Goal: Task Accomplishment & Management: Manage account settings

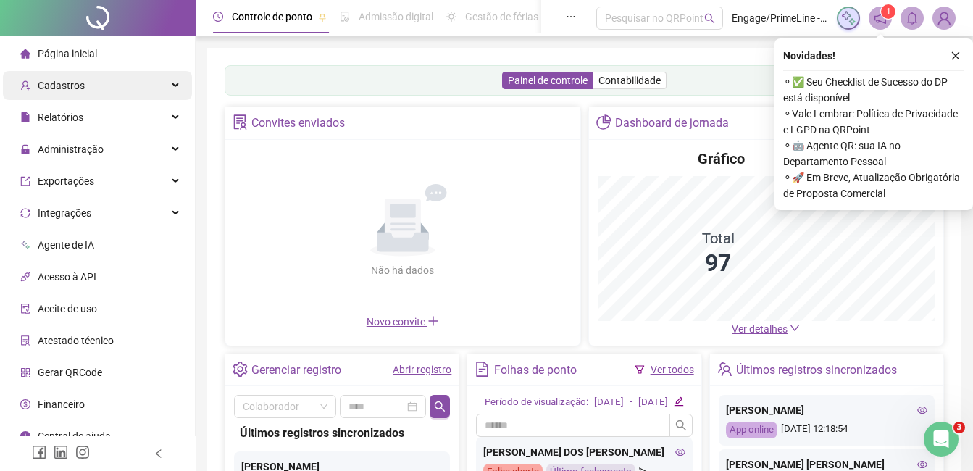
click at [73, 87] on span "Cadastros" at bounding box center [61, 86] width 47 height 12
drag, startPoint x: 73, startPoint y: 87, endPoint x: 59, endPoint y: 83, distance: 14.4
click at [59, 83] on span "Cadastros" at bounding box center [61, 86] width 47 height 12
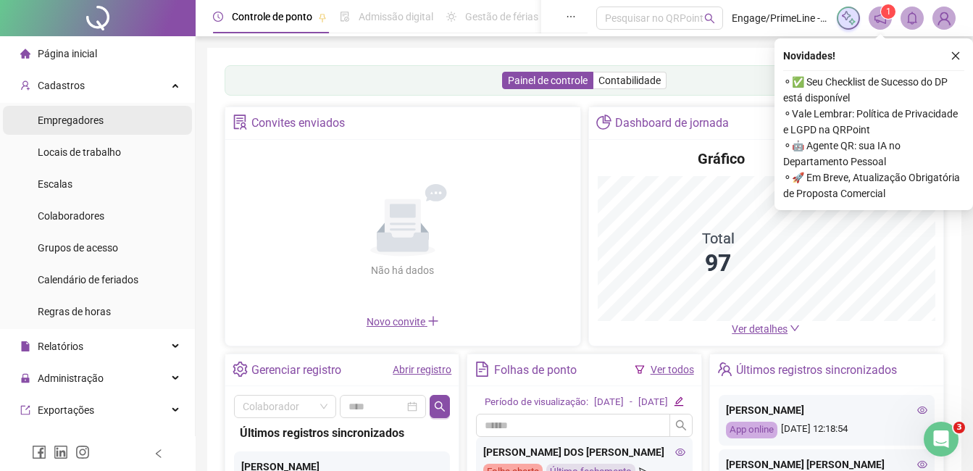
click at [101, 123] on span "Empregadores" at bounding box center [71, 120] width 66 height 12
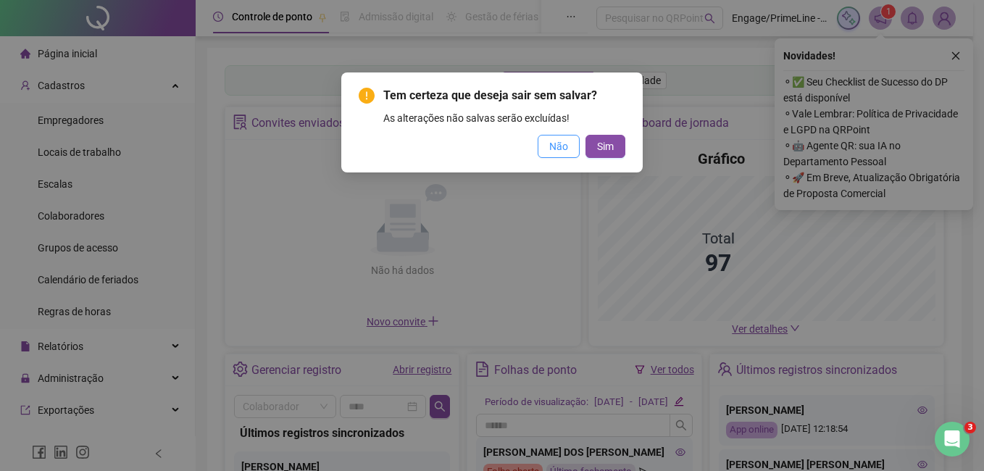
click at [558, 148] on span "Não" at bounding box center [558, 146] width 19 height 16
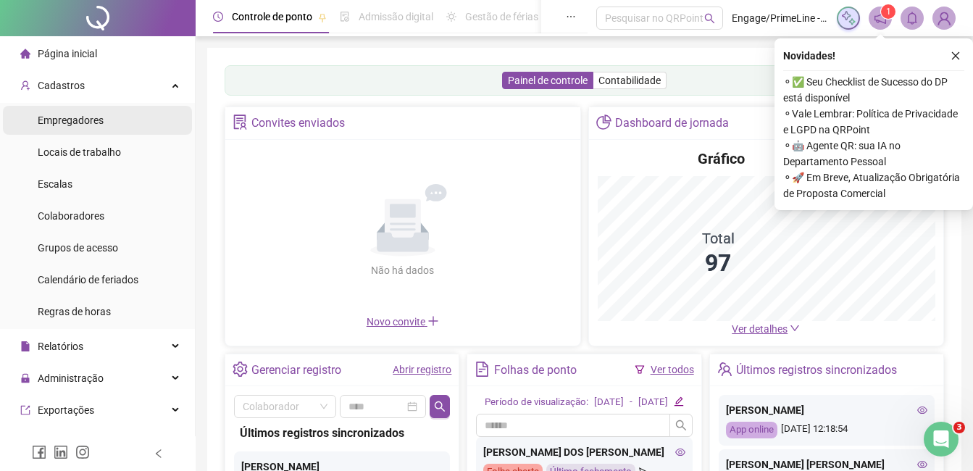
click at [71, 119] on span "Empregadores" at bounding box center [71, 120] width 66 height 12
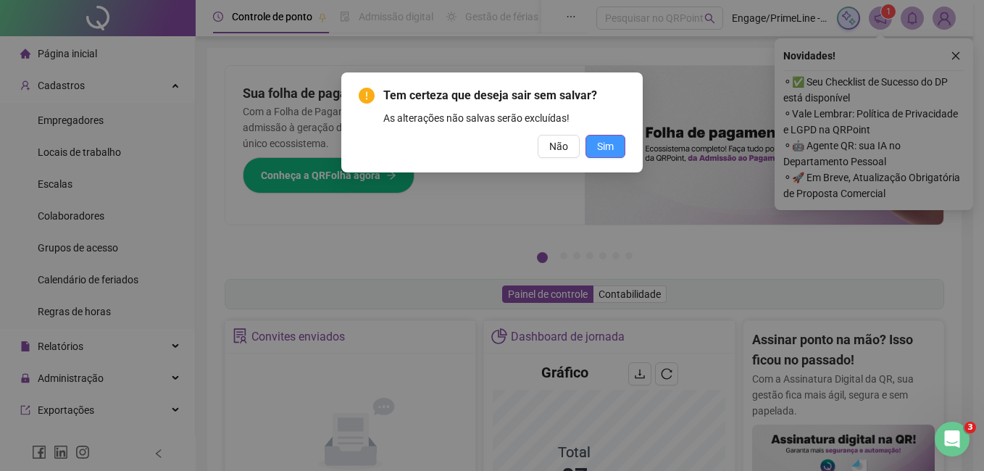
click at [604, 143] on span "Sim" at bounding box center [605, 146] width 17 height 16
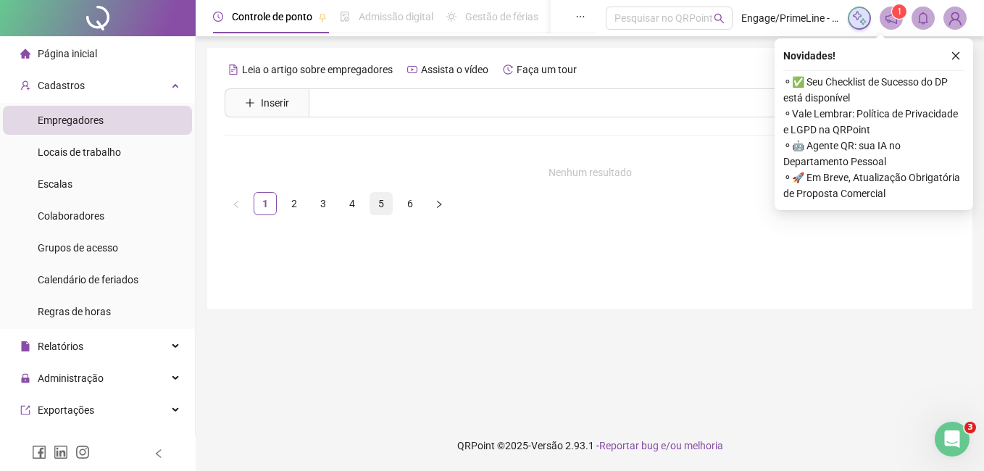
click at [384, 206] on link "5" at bounding box center [381, 204] width 22 height 22
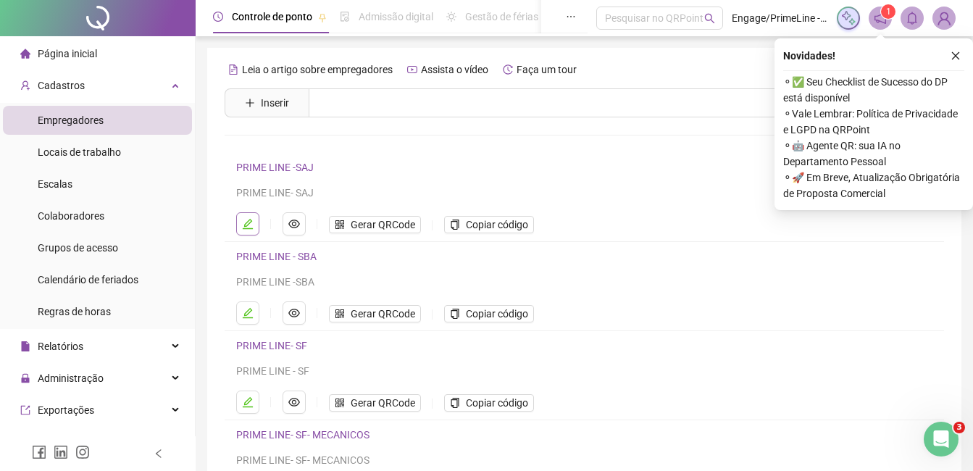
click at [253, 229] on button "button" at bounding box center [247, 223] width 23 height 23
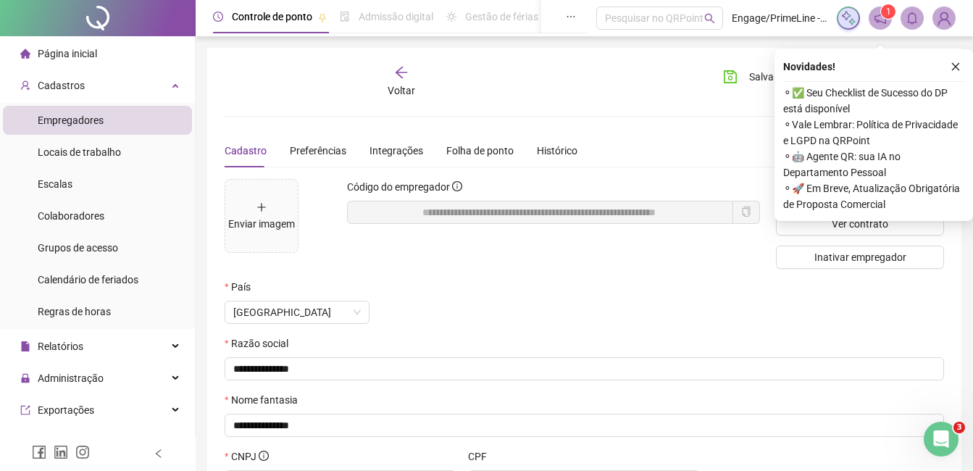
scroll to position [175, 0]
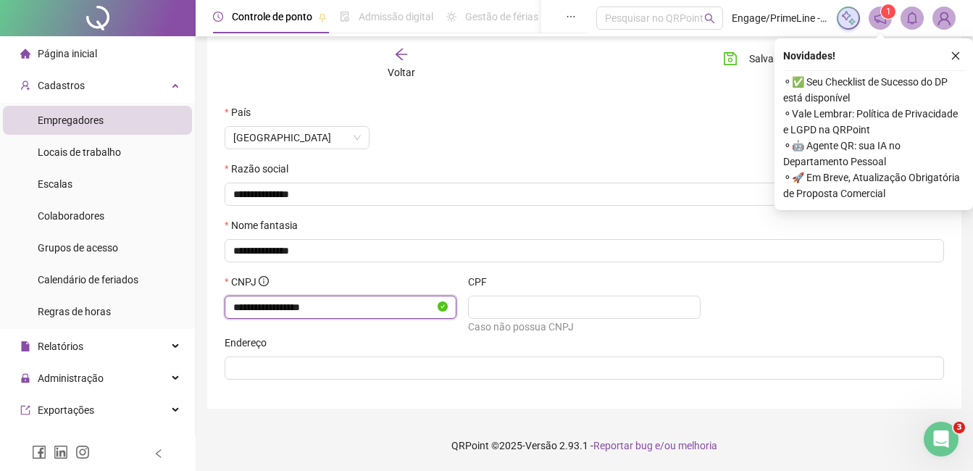
drag, startPoint x: 330, startPoint y: 309, endPoint x: 266, endPoint y: 299, distance: 64.5
click at [221, 302] on div "**********" at bounding box center [340, 304] width 243 height 61
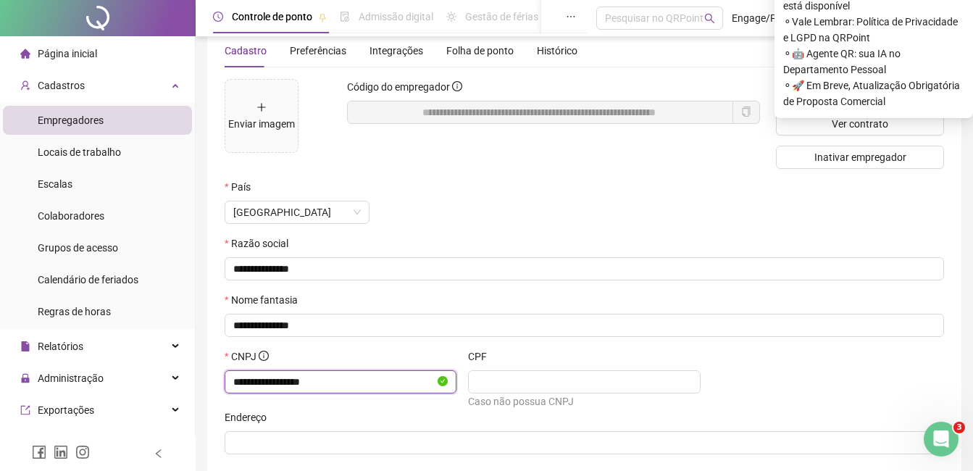
scroll to position [0, 0]
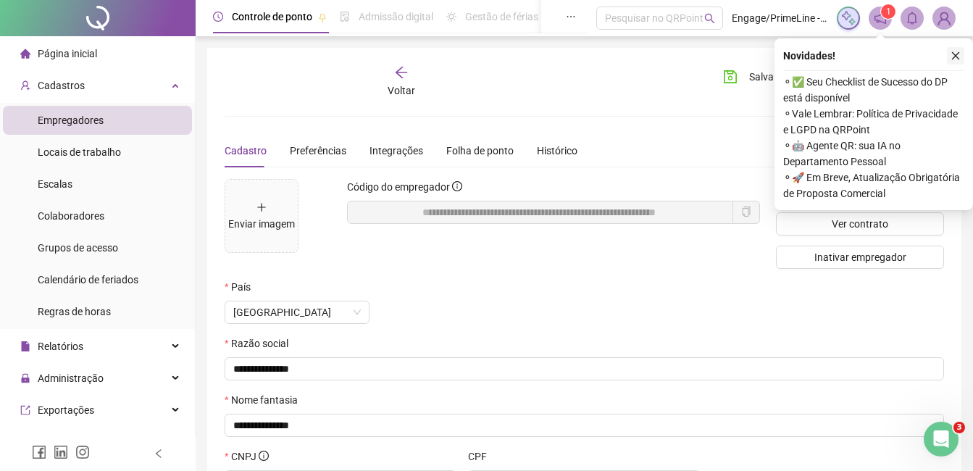
click at [952, 55] on icon "close" at bounding box center [955, 56] width 10 height 10
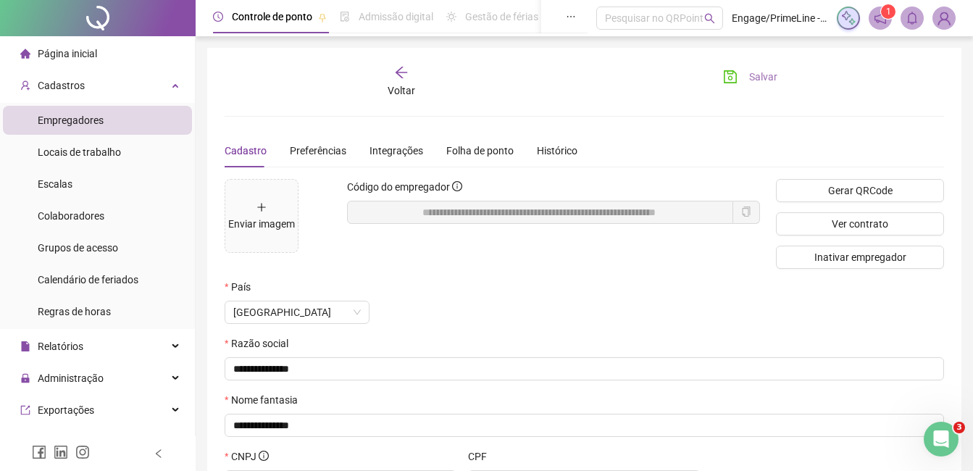
click at [745, 81] on button "Salvar" at bounding box center [750, 76] width 76 height 23
click at [393, 80] on div "Voltar" at bounding box center [401, 81] width 110 height 33
